Goal: Transaction & Acquisition: Purchase product/service

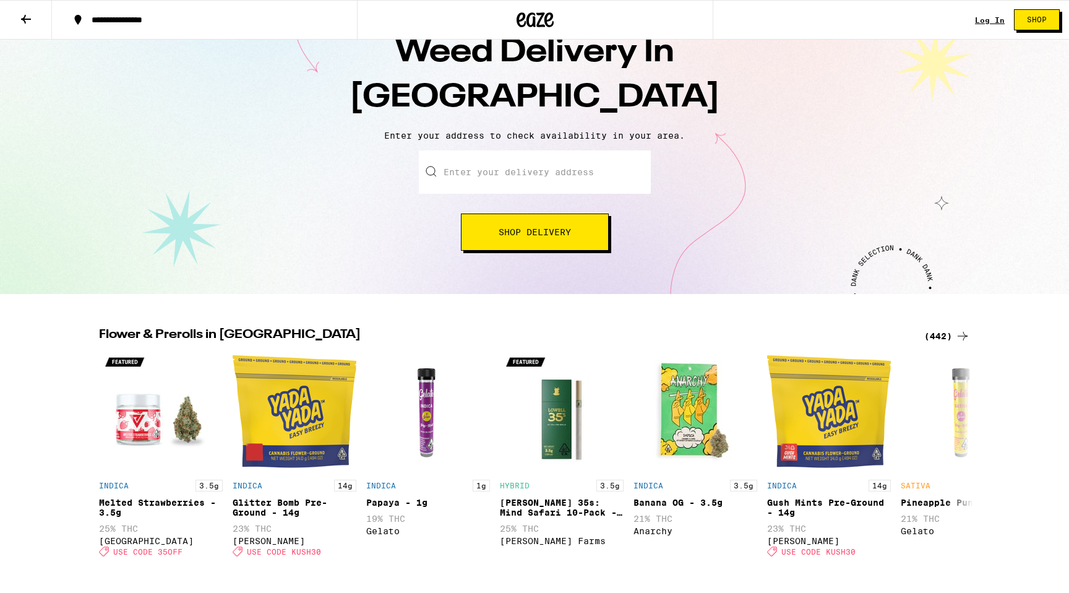
scroll to position [54, 0]
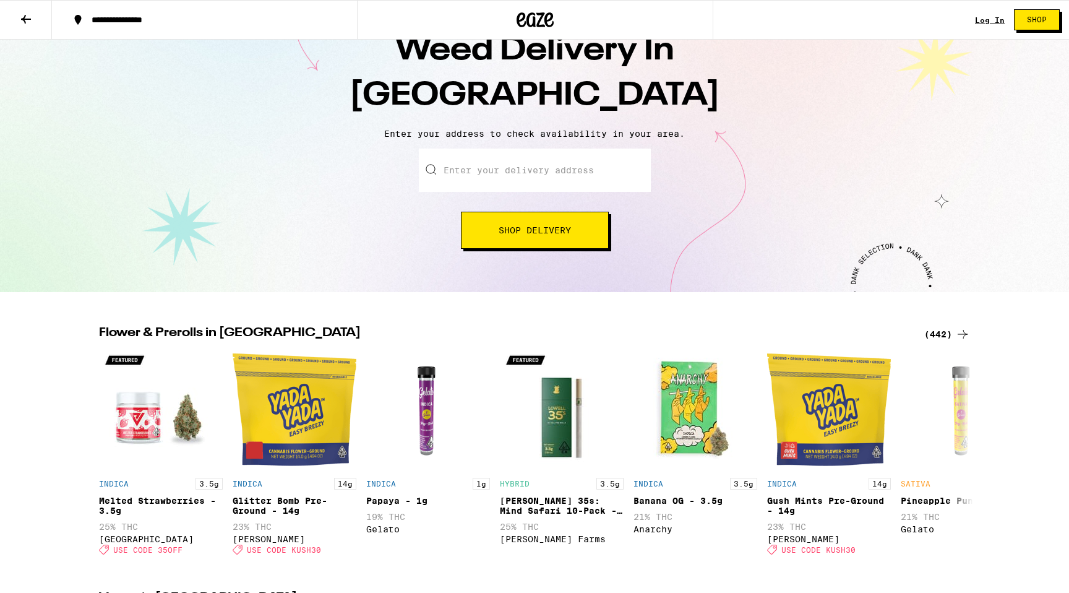
drag, startPoint x: 123, startPoint y: 302, endPoint x: 126, endPoint y: 314, distance: 11.4
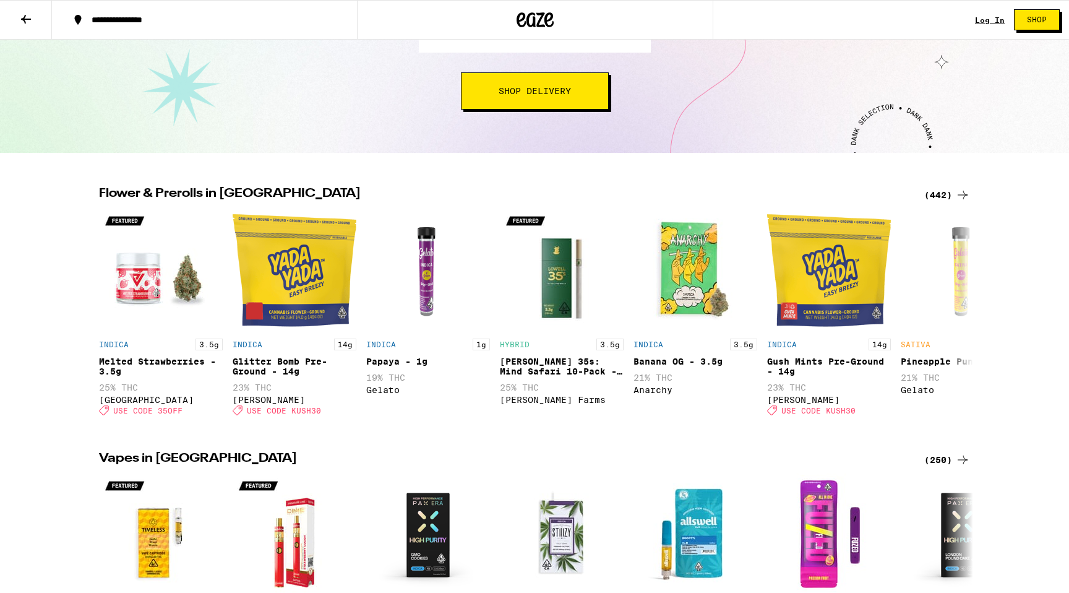
scroll to position [0, 0]
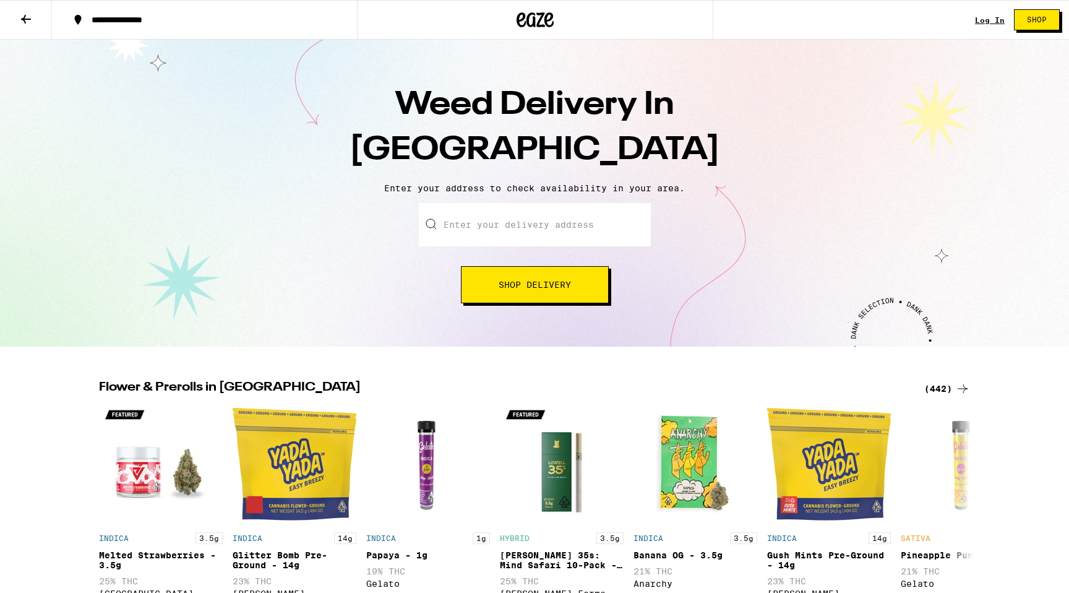
click at [981, 20] on link "Log In" at bounding box center [990, 20] width 30 height 8
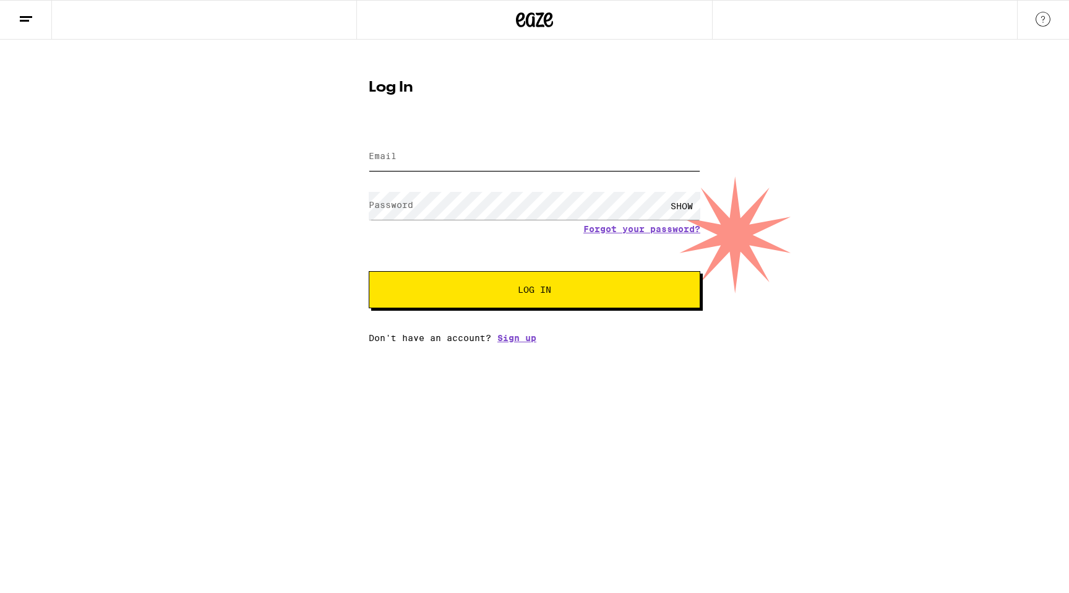
click at [467, 163] on input "Email" at bounding box center [535, 157] width 332 height 28
type input "yvettedb38@gmail.com"
click at [512, 338] on link "Sign up" at bounding box center [516, 338] width 39 height 10
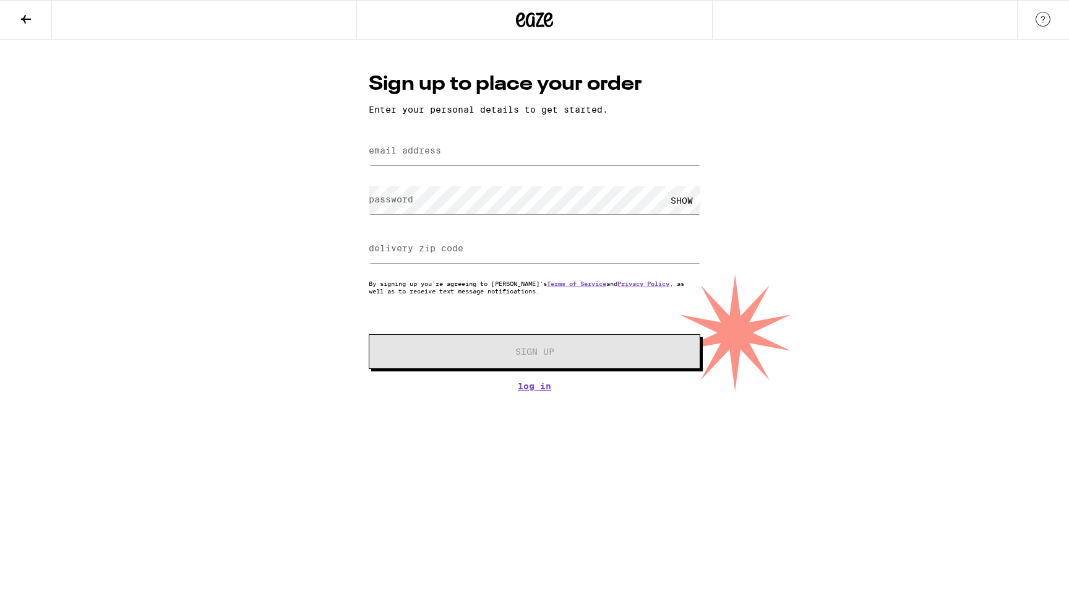
click at [386, 391] on html "Sign up to place your order Enter your personal details to get started. email a…" at bounding box center [534, 195] width 1069 height 391
click at [429, 119] on div "Sign up to place your order Enter your personal details to get started. email a…" at bounding box center [534, 231] width 356 height 320
click at [411, 160] on input "email address" at bounding box center [535, 151] width 332 height 28
type input "yvettedb38@gmail.com"
type input "94607"
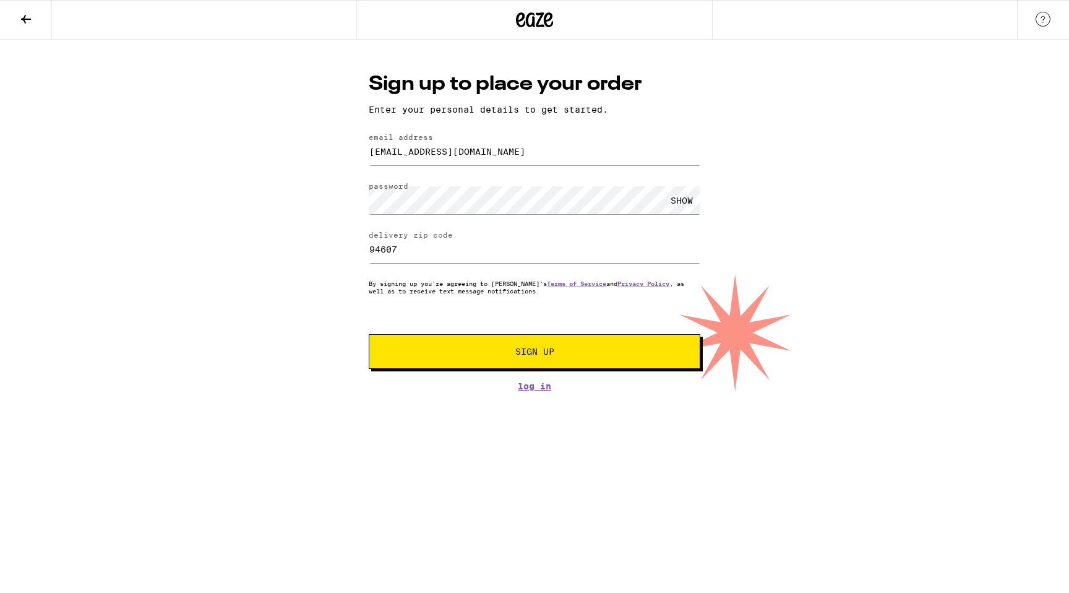
click at [555, 350] on span "Sign Up" at bounding box center [534, 351] width 246 height 9
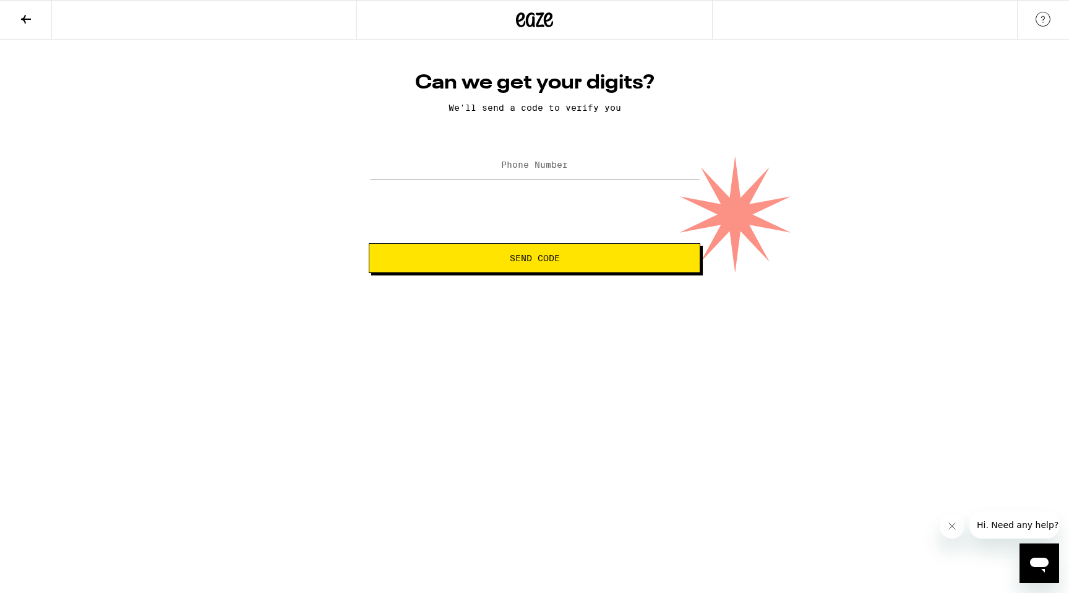
click at [529, 166] on label "Phone Number" at bounding box center [534, 165] width 67 height 10
type input "(510) 543-3197"
click at [481, 255] on span "Send Code" at bounding box center [534, 258] width 311 height 9
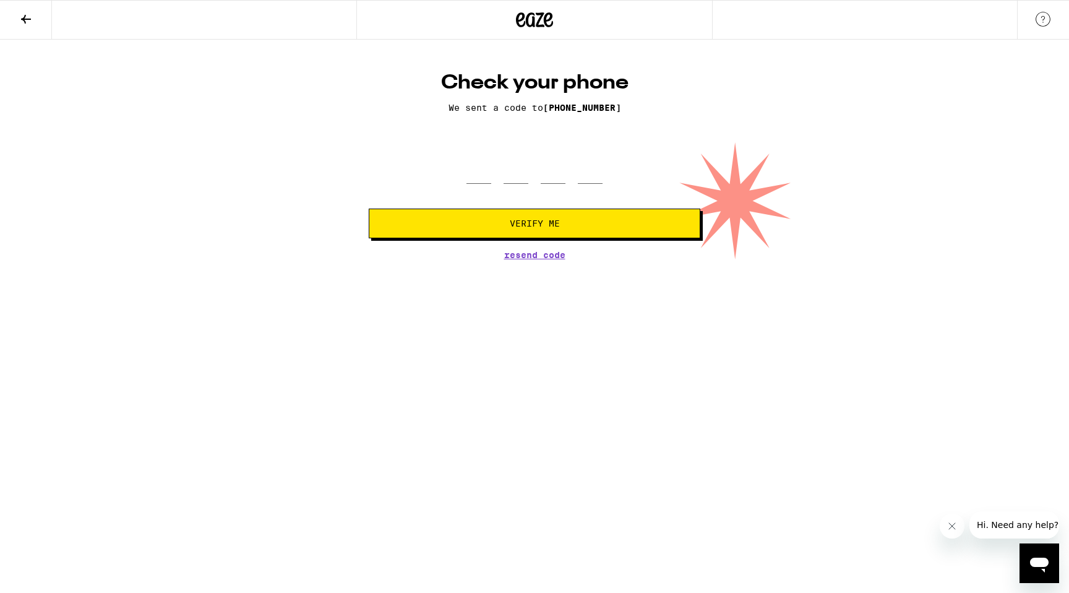
click at [497, 185] on form "Verify Me" at bounding box center [535, 192] width 332 height 91
click at [486, 176] on input "tel" at bounding box center [478, 165] width 25 height 36
type input "3"
type input "8"
type input "1"
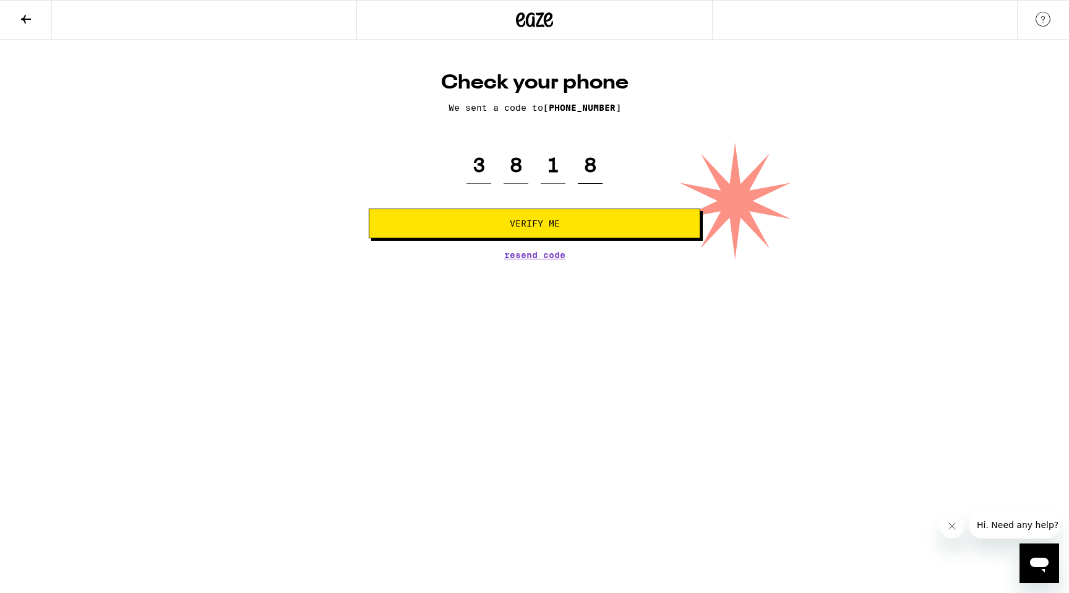
type input "8"
click at [369, 208] on button "Verify Me" at bounding box center [535, 223] width 332 height 30
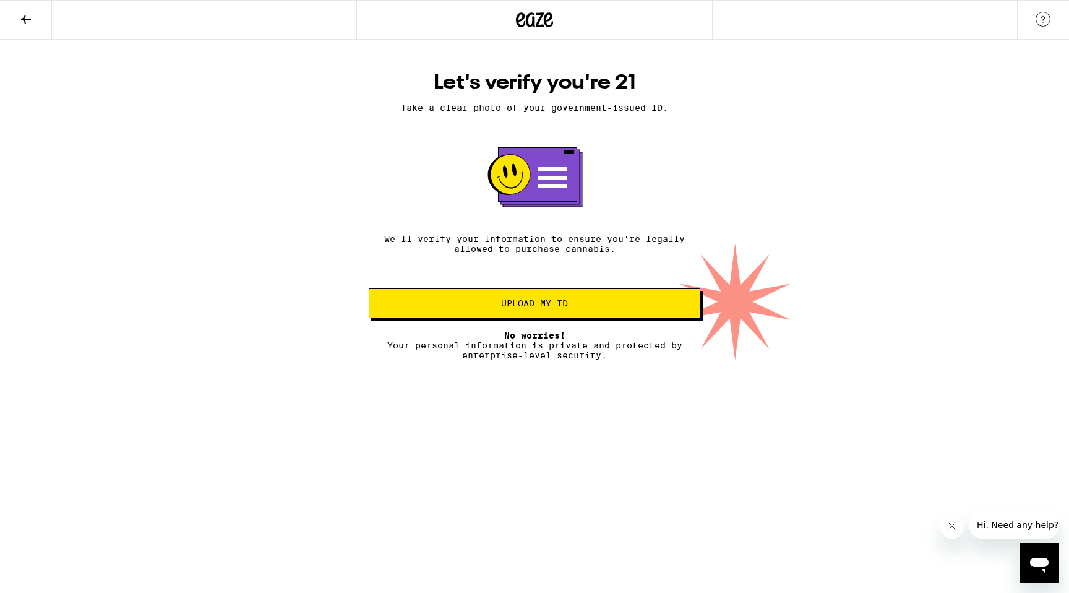
click at [387, 303] on button "Upload my ID" at bounding box center [535, 303] width 332 height 30
